Goal: Use online tool/utility: Utilize a website feature to perform a specific function

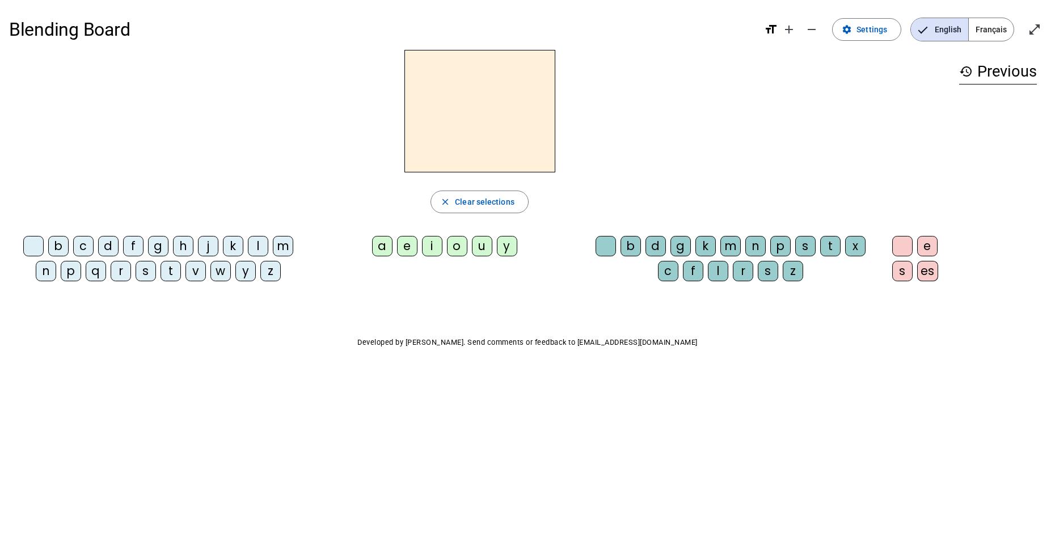
click at [77, 272] on div "p" at bounding box center [71, 271] width 20 height 20
click at [478, 248] on div "u" at bounding box center [482, 246] width 20 height 20
click at [740, 270] on div "r" at bounding box center [743, 271] width 20 height 20
click at [731, 248] on div "m" at bounding box center [731, 246] width 20 height 20
click at [745, 272] on div "r" at bounding box center [743, 271] width 20 height 20
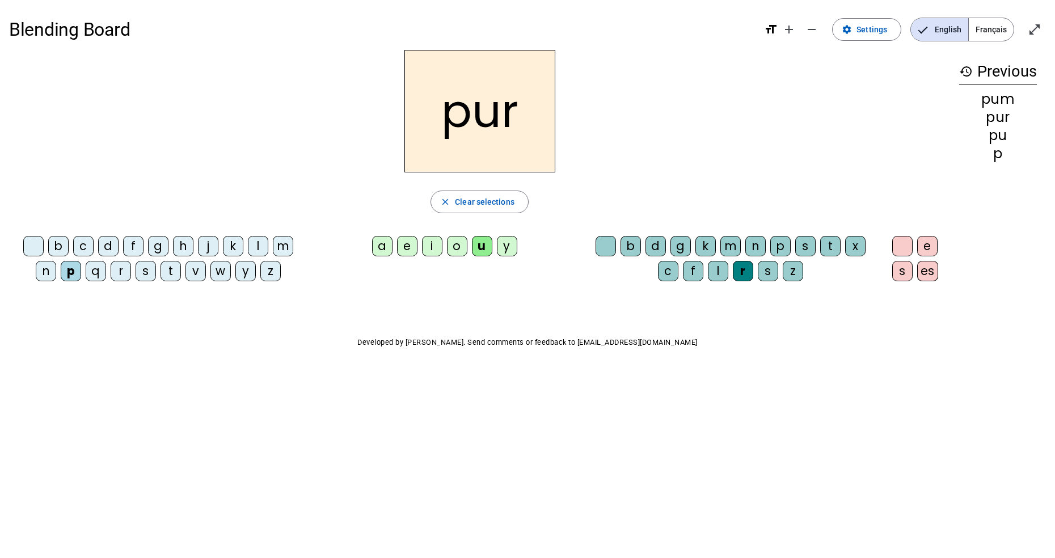
click at [285, 246] on div "m" at bounding box center [283, 246] width 20 height 20
click at [275, 270] on div "z" at bounding box center [270, 271] width 20 height 20
click at [110, 245] on div "d" at bounding box center [108, 246] width 20 height 20
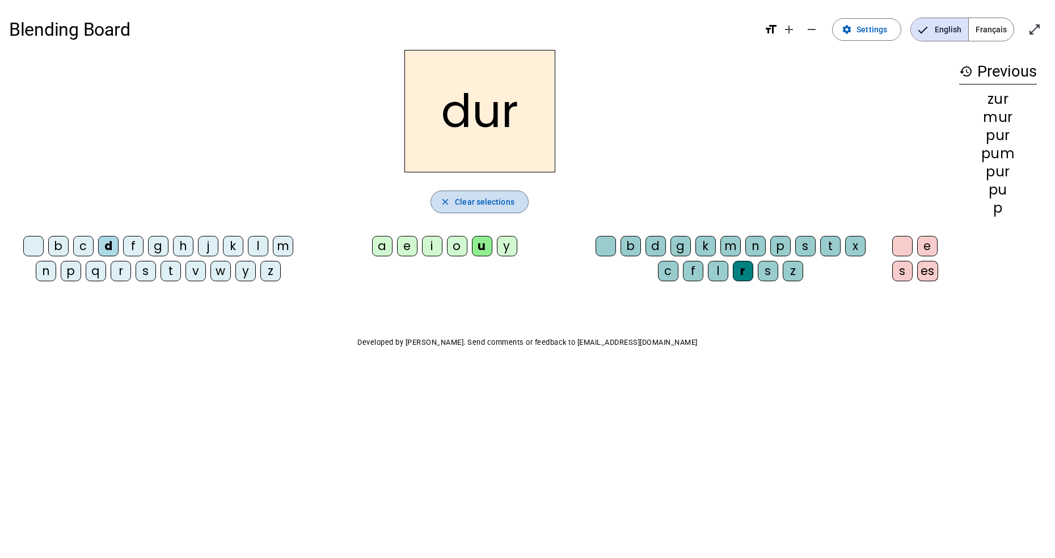
click at [515, 203] on span "button" at bounding box center [479, 201] width 97 height 27
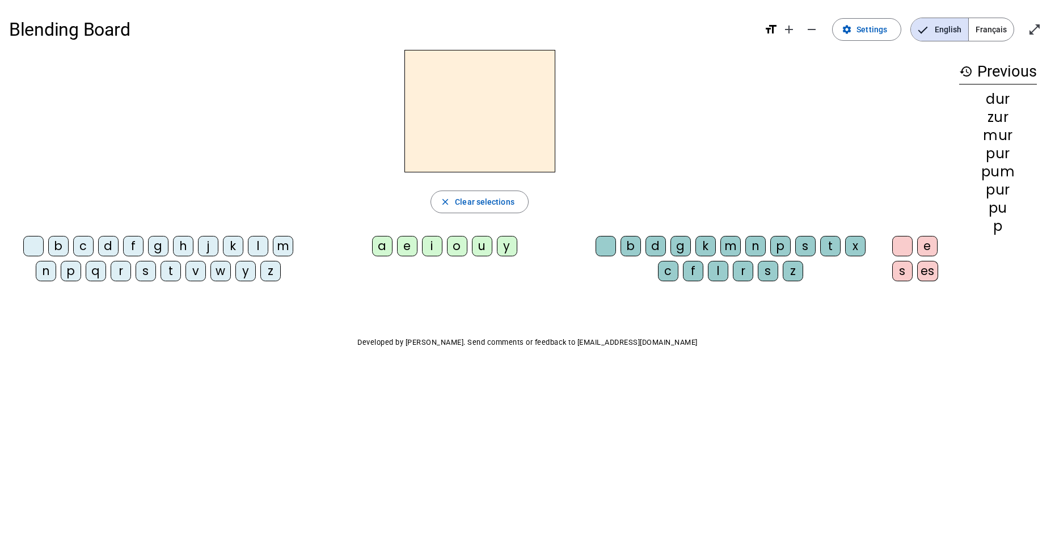
click at [108, 250] on div "d" at bounding box center [108, 246] width 20 height 20
click at [456, 251] on div "o" at bounding box center [457, 246] width 20 height 20
click at [476, 252] on div "u" at bounding box center [482, 246] width 20 height 20
click at [65, 252] on div "b" at bounding box center [58, 246] width 20 height 20
click at [260, 243] on div "l" at bounding box center [258, 246] width 20 height 20
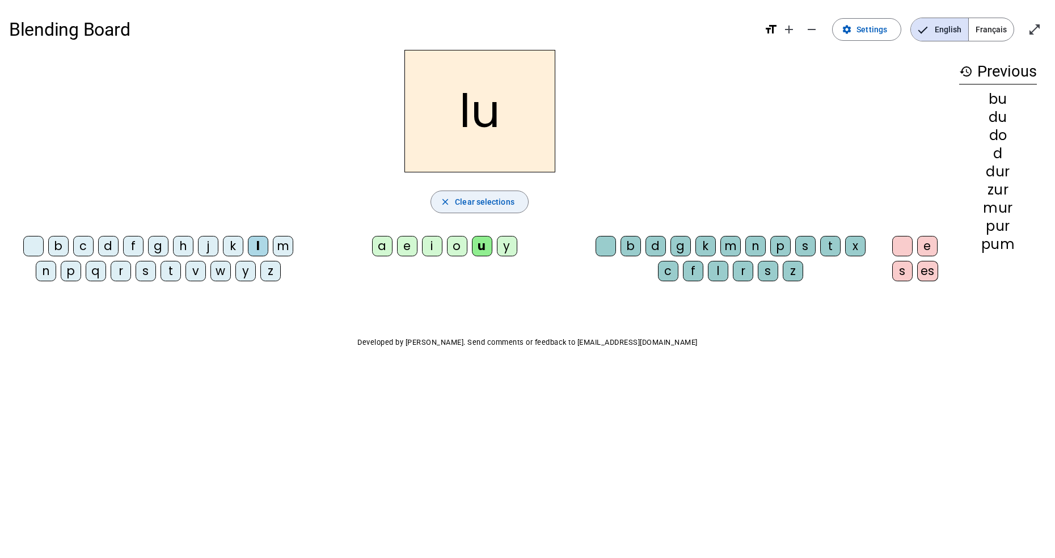
click at [460, 208] on span "Clear selections" at bounding box center [485, 202] width 60 height 14
click at [255, 248] on div "l" at bounding box center [258, 246] width 20 height 20
click at [379, 256] on div "a" at bounding box center [382, 246] width 20 height 20
click at [283, 250] on div "m" at bounding box center [283, 246] width 20 height 20
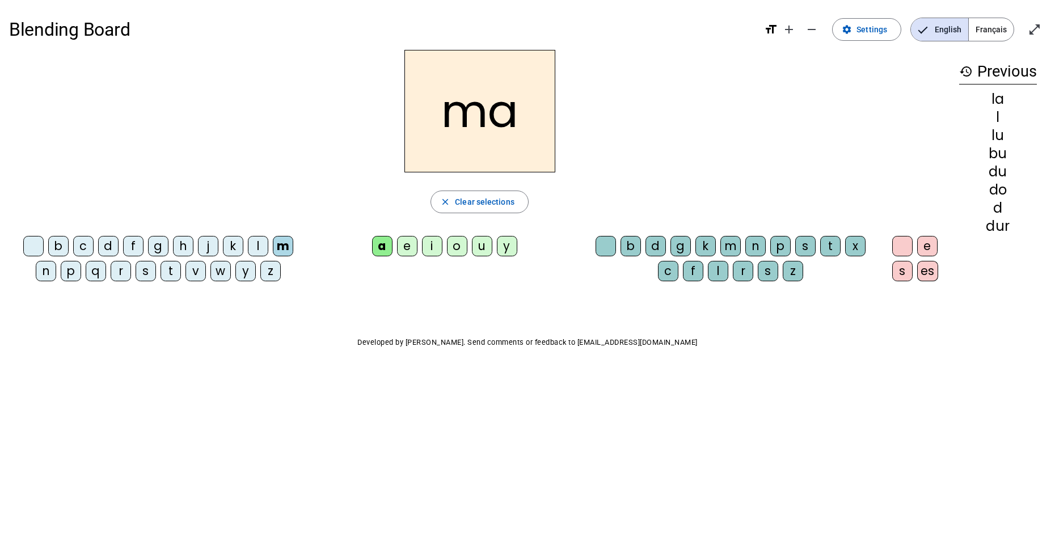
click at [407, 252] on div "e" at bounding box center [407, 246] width 20 height 20
click at [205, 245] on div "j" at bounding box center [208, 246] width 20 height 20
click at [111, 245] on div "d" at bounding box center [108, 246] width 20 height 20
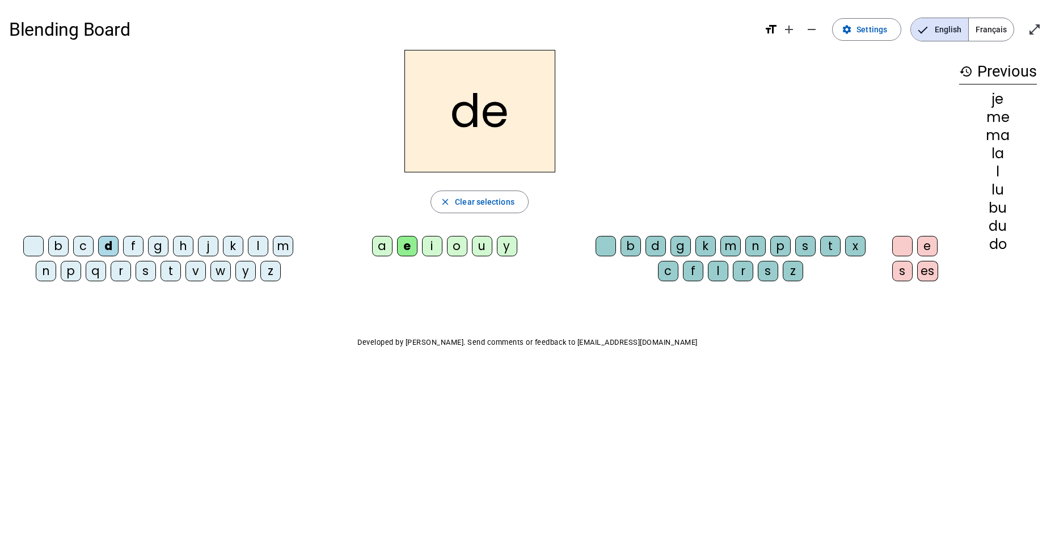
click at [156, 264] on letter-bubble "s" at bounding box center [148, 273] width 25 height 25
click at [169, 276] on div "t" at bounding box center [171, 271] width 20 height 20
click at [171, 277] on div "t" at bounding box center [171, 271] width 20 height 20
click at [172, 276] on div "t" at bounding box center [171, 271] width 20 height 20
click at [859, 444] on body "Blending Board format_size add remove settings Settings English Français open_i…" at bounding box center [527, 279] width 1055 height 558
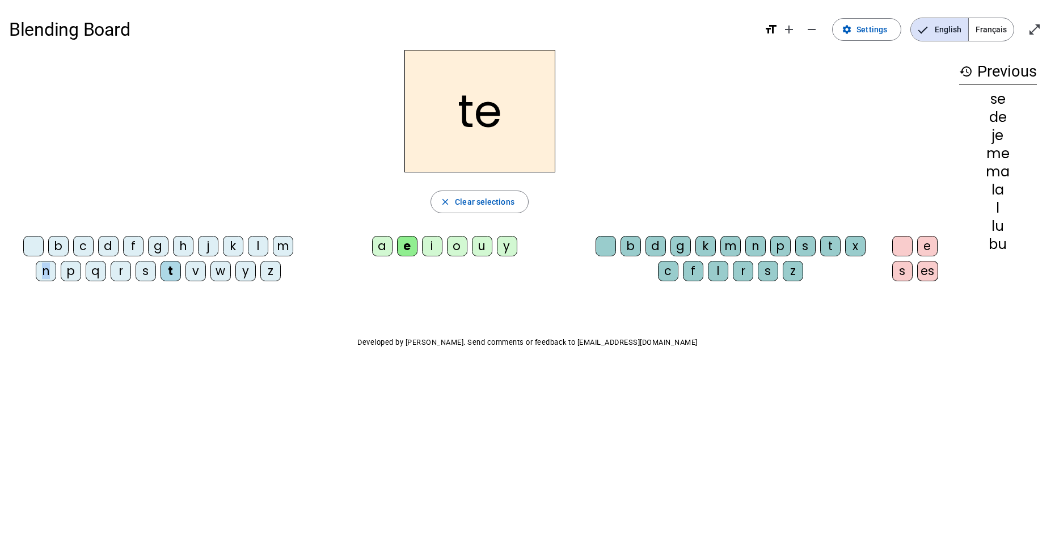
click at [888, 431] on body "Blending Board format_size add remove settings Settings English Français open_i…" at bounding box center [527, 279] width 1055 height 558
click at [40, 271] on div "n" at bounding box center [46, 271] width 20 height 20
click at [51, 270] on div "n" at bounding box center [46, 271] width 20 height 20
click at [430, 247] on div "i" at bounding box center [432, 246] width 20 height 20
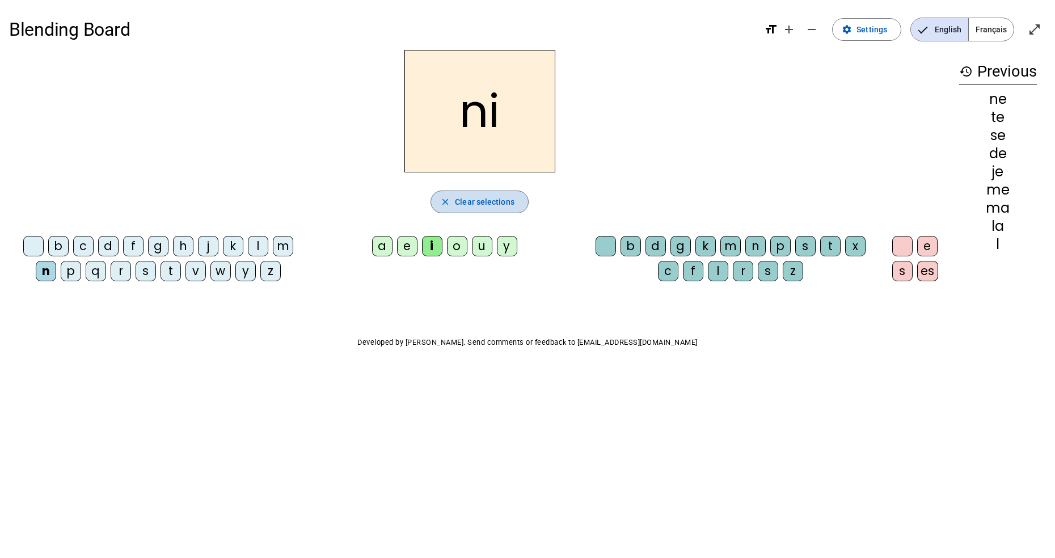
click at [450, 209] on span "button" at bounding box center [479, 201] width 97 height 27
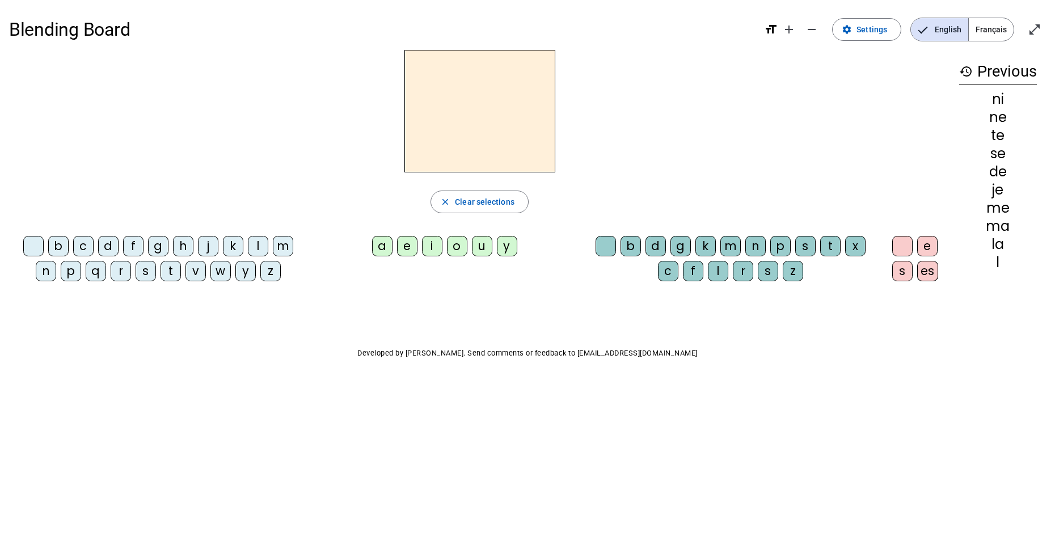
click at [152, 277] on div "s" at bounding box center [146, 271] width 20 height 20
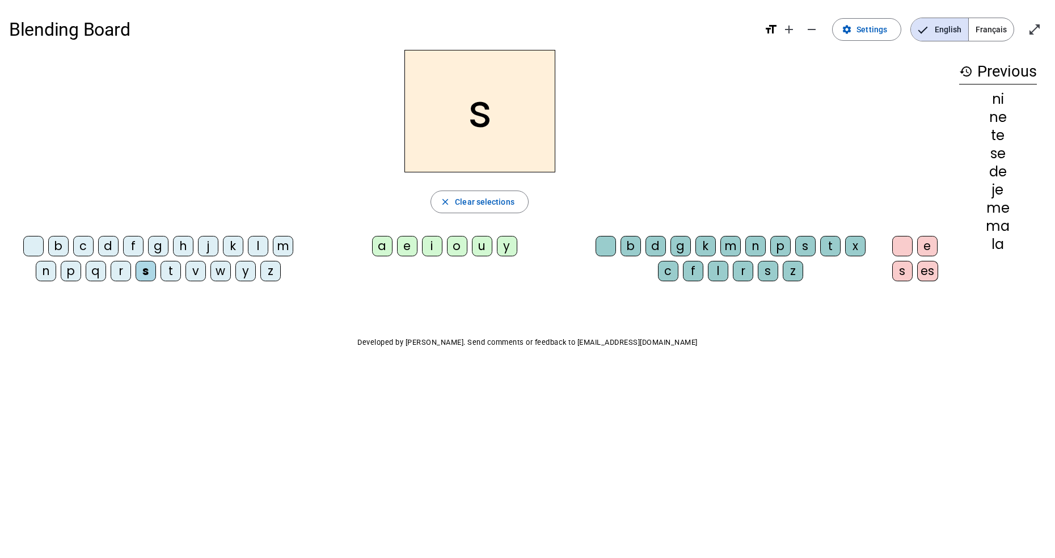
click at [438, 256] on div "i" at bounding box center [432, 246] width 20 height 20
click at [452, 205] on span "button" at bounding box center [479, 201] width 97 height 27
click at [84, 247] on div "c" at bounding box center [83, 246] width 20 height 20
click at [183, 335] on div "Blending Board format_size add remove settings Settings English Français open_i…" at bounding box center [527, 205] width 1055 height 410
click at [425, 247] on div "i" at bounding box center [432, 246] width 20 height 20
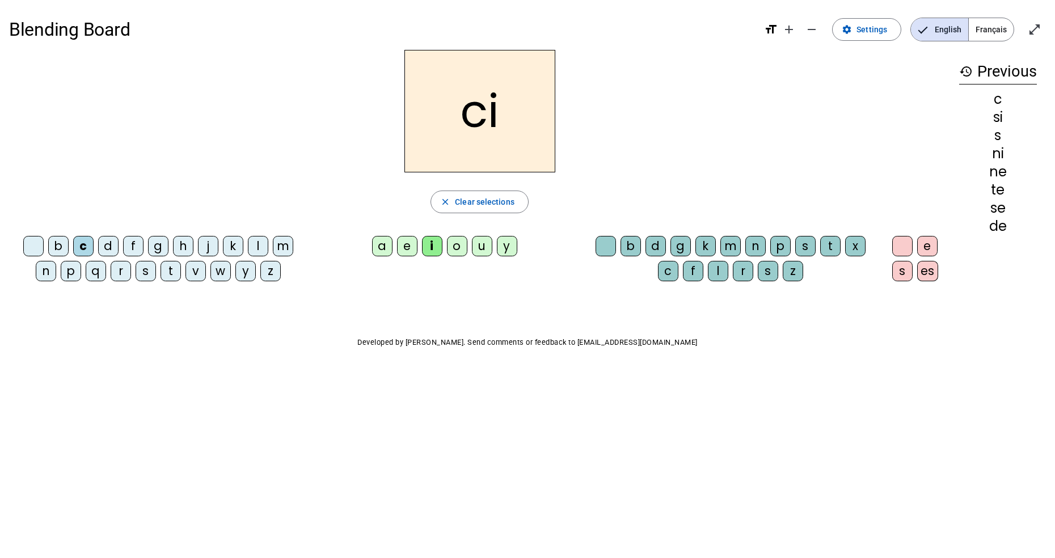
click at [144, 276] on div "s" at bounding box center [146, 271] width 20 height 20
click at [85, 255] on div "c" at bounding box center [83, 246] width 20 height 20
click at [710, 277] on div "l" at bounding box center [718, 271] width 20 height 20
click at [908, 246] on div at bounding box center [902, 246] width 20 height 20
click at [455, 253] on div "o" at bounding box center [457, 246] width 20 height 20
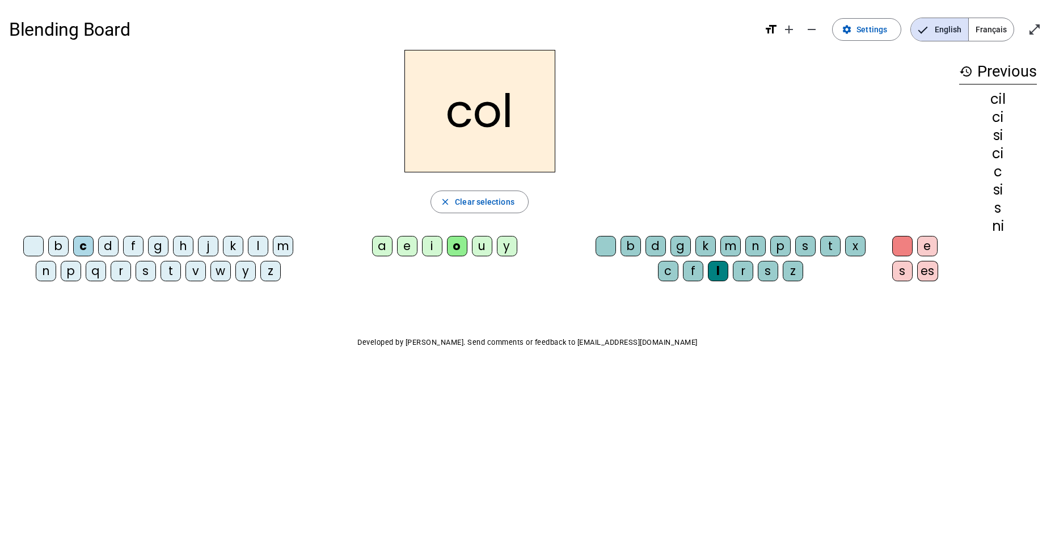
click at [435, 246] on div "i" at bounding box center [432, 246] width 20 height 20
click at [869, 28] on span "Settings" at bounding box center [872, 30] width 31 height 14
